Goal: Task Accomplishment & Management: Use online tool/utility

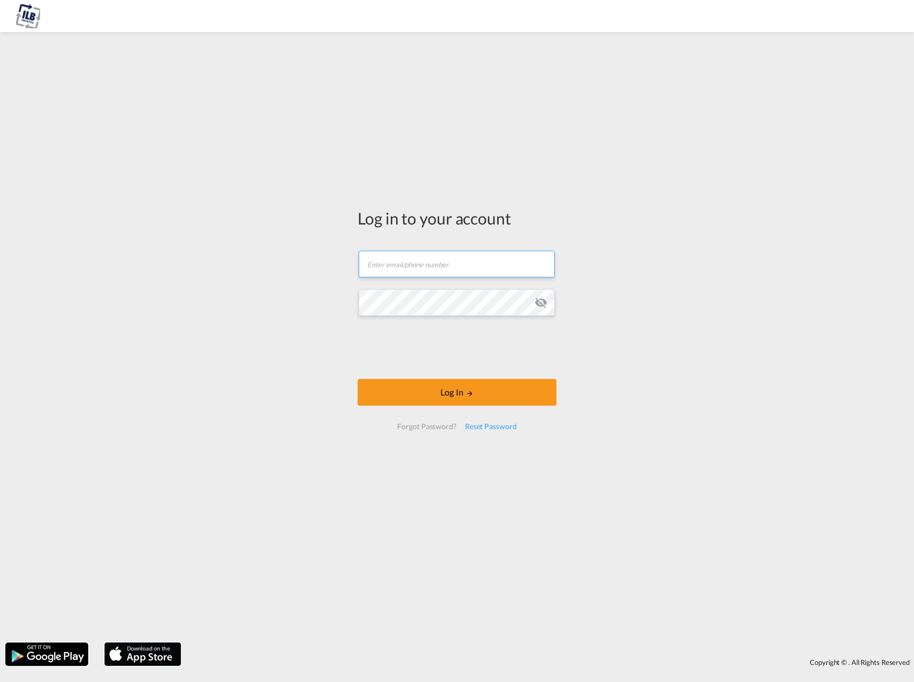
click at [461, 266] on input "text" at bounding box center [456, 264] width 196 height 27
click at [429, 394] on button "Log In" at bounding box center [456, 392] width 199 height 27
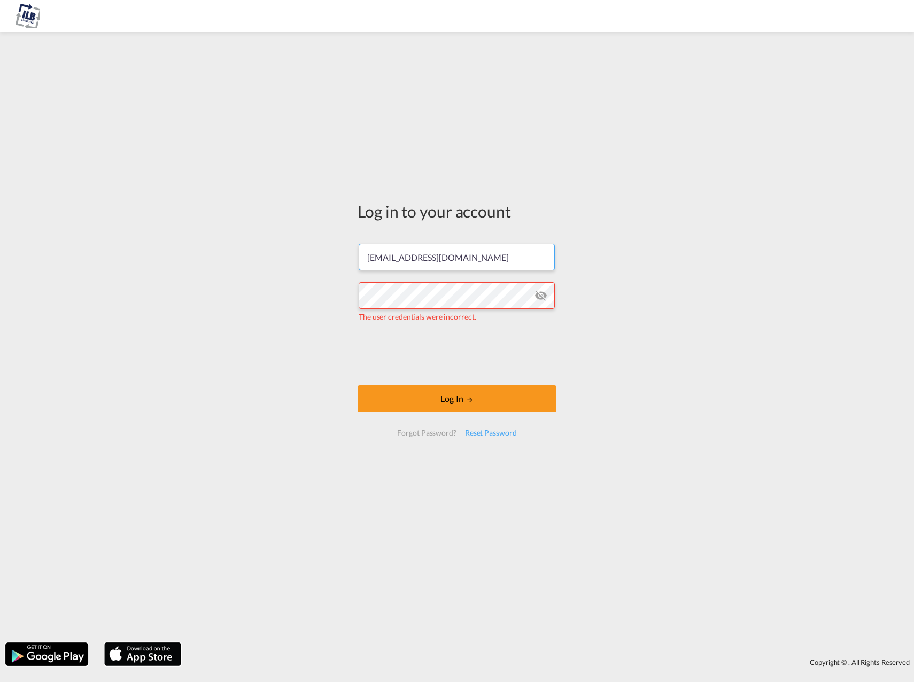
drag, startPoint x: 395, startPoint y: 253, endPoint x: 368, endPoint y: 254, distance: 27.3
click at [368, 254] on input "[EMAIL_ADDRESS][DOMAIN_NAME]" at bounding box center [456, 257] width 196 height 27
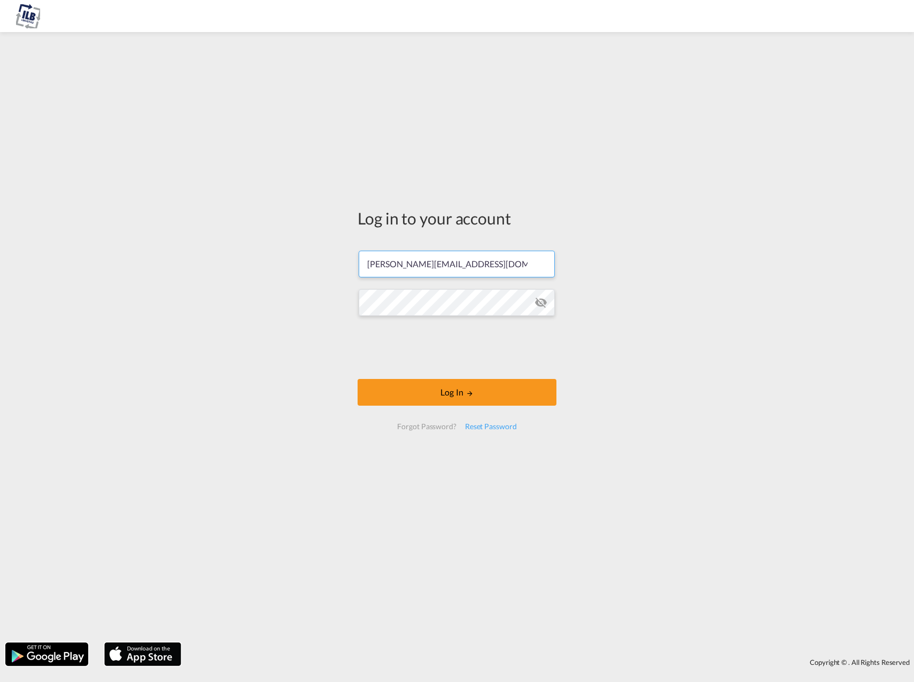
type input "[PERSON_NAME][EMAIL_ADDRESS][DOMAIN_NAME]"
click at [446, 390] on button "Log In" at bounding box center [456, 392] width 199 height 27
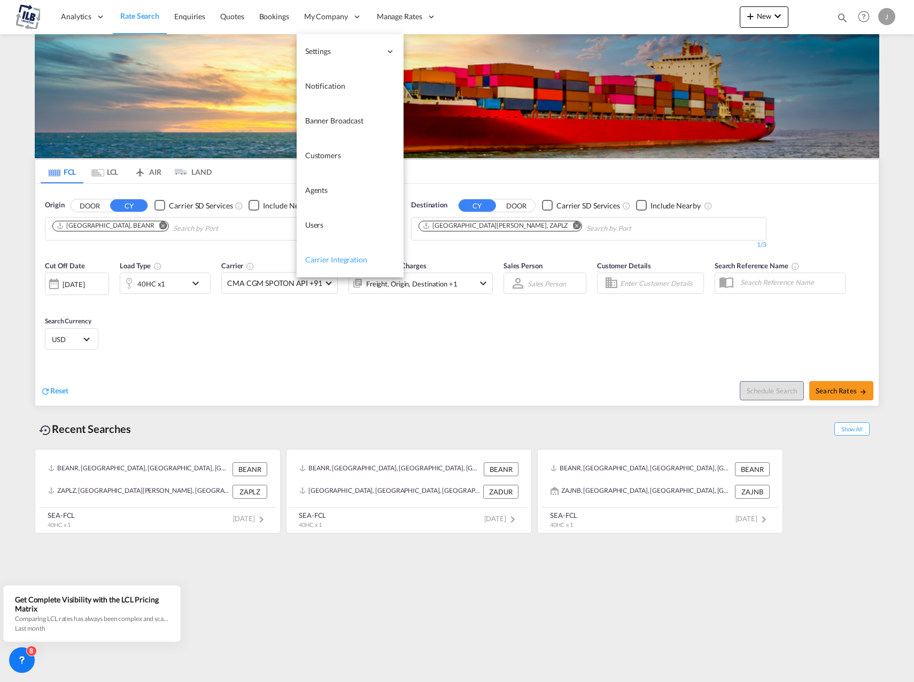
click at [372, 262] on link "Carrier Integration" at bounding box center [350, 260] width 107 height 35
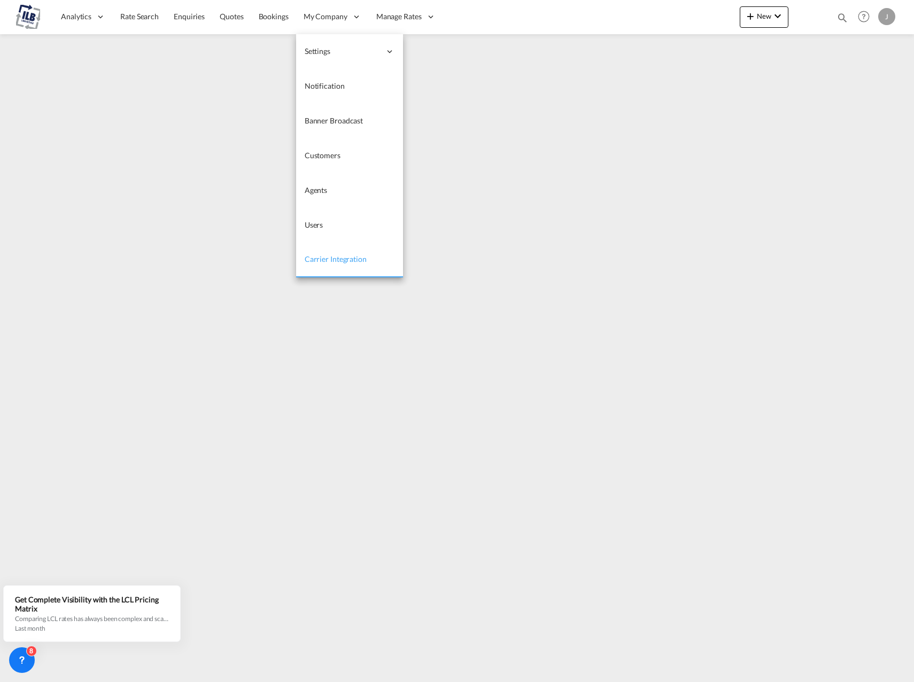
click at [333, 250] on link "Carrier Integration" at bounding box center [349, 260] width 107 height 35
click at [333, 259] on span "Carrier Integration" at bounding box center [336, 258] width 62 height 9
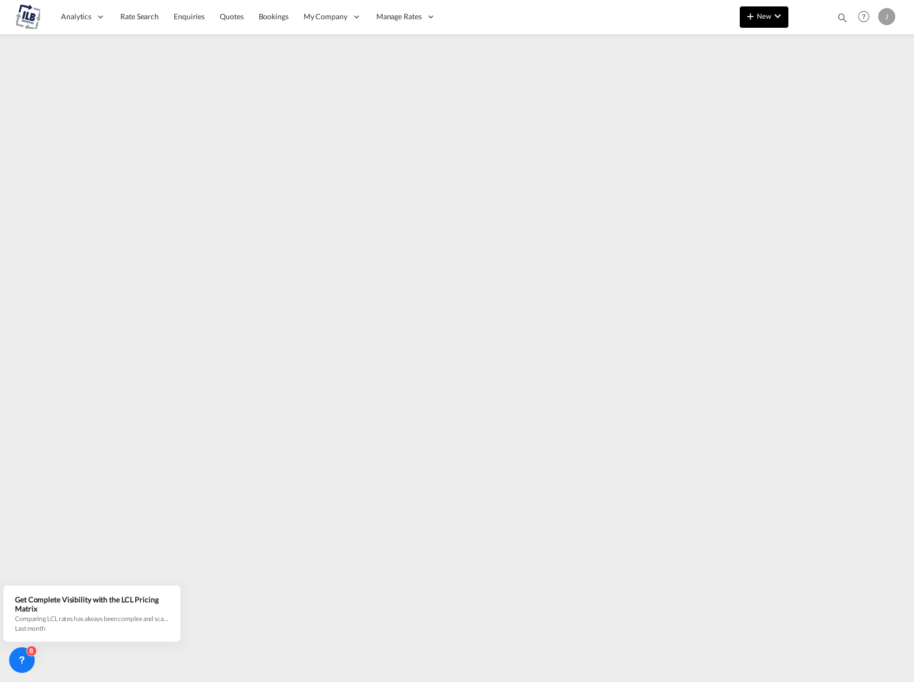
click at [770, 20] on button "New" at bounding box center [763, 16] width 49 height 21
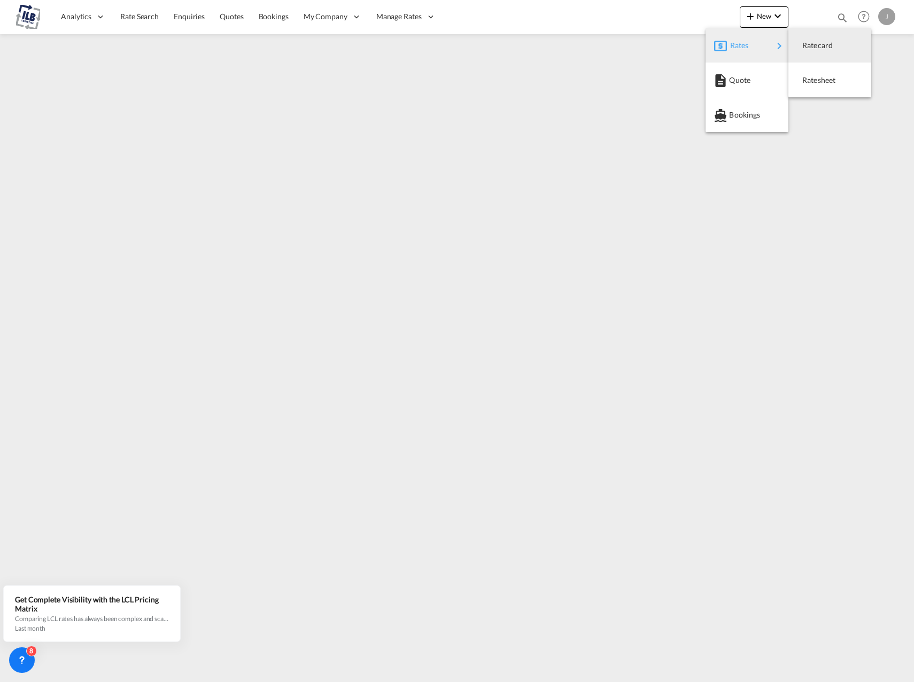
click at [365, 81] on md-backdrop at bounding box center [457, 341] width 914 height 682
